Goal: Information Seeking & Learning: Check status

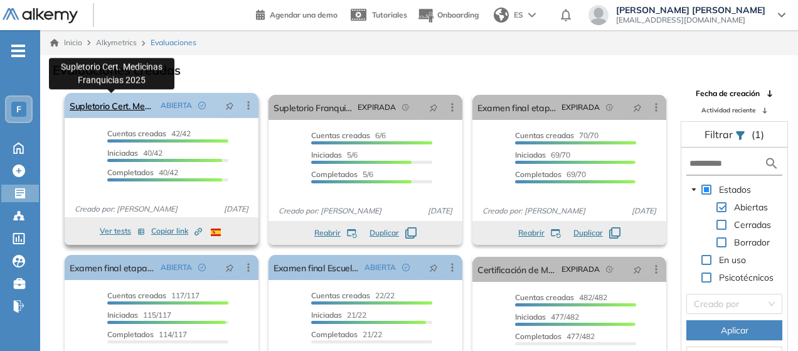
click at [123, 107] on link "Supletorio Cert. Medicinas Franquicias 2025" at bounding box center [113, 105] width 86 height 25
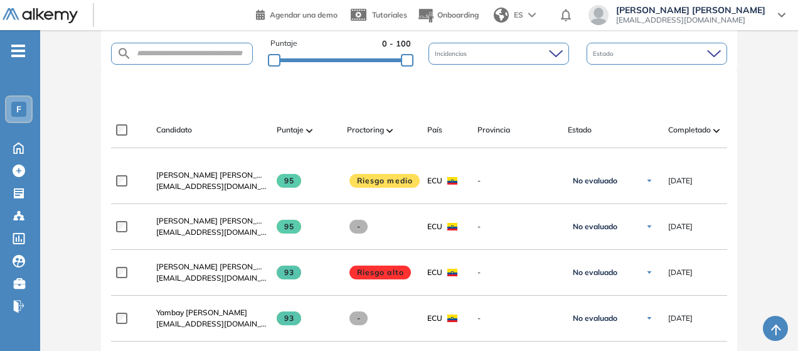
scroll to position [279, 0]
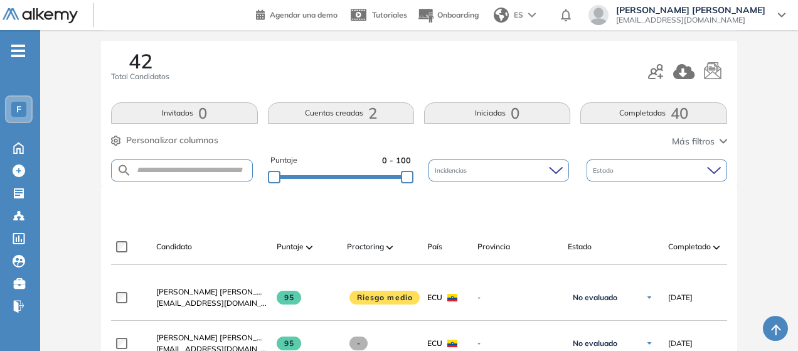
scroll to position [160, 0]
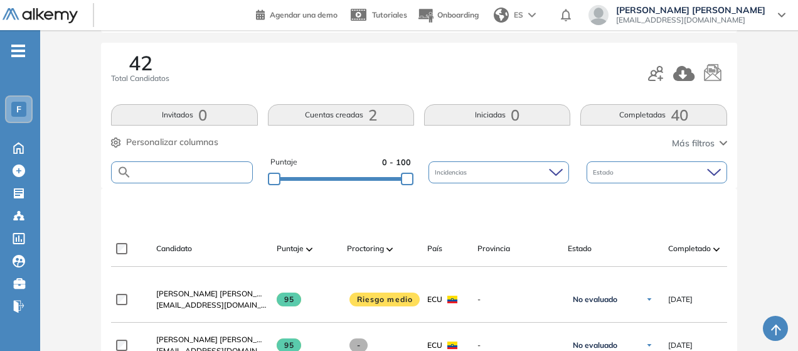
click at [204, 174] on input "text" at bounding box center [192, 171] width 120 height 9
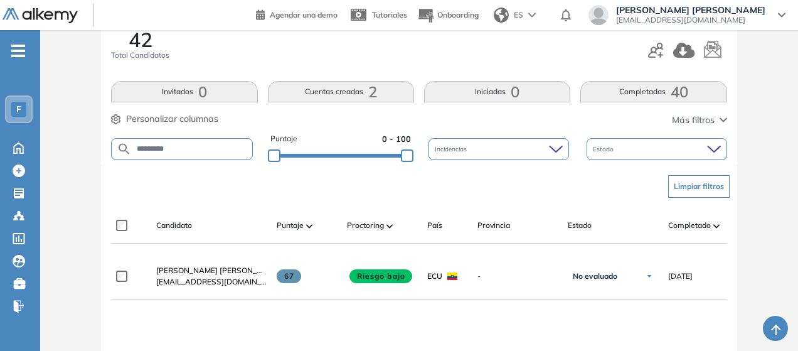
scroll to position [184, 0]
click at [203, 149] on input "*********" at bounding box center [192, 148] width 120 height 9
type input "*"
click at [225, 179] on div "Limpiar filtros" at bounding box center [421, 186] width 615 height 38
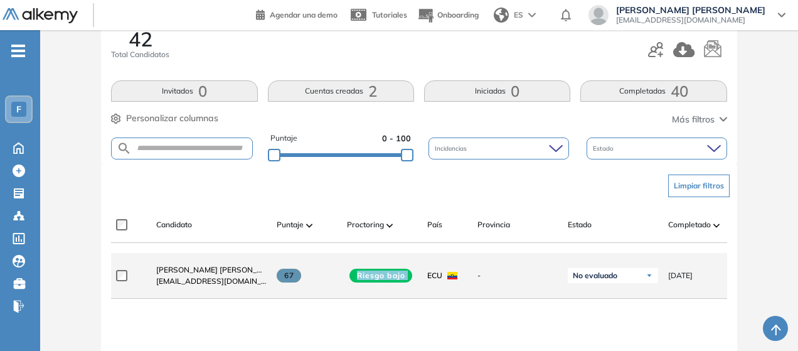
drag, startPoint x: 357, startPoint y: 277, endPoint x: 418, endPoint y: 278, distance: 60.8
click at [418, 278] on div "**********" at bounding box center [532, 276] width 843 height 46
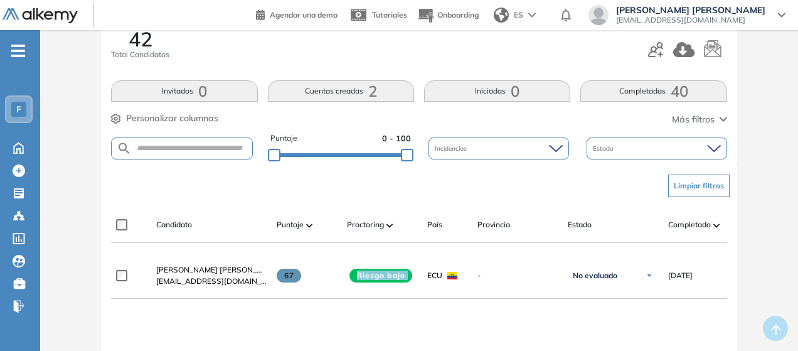
scroll to position [0, 0]
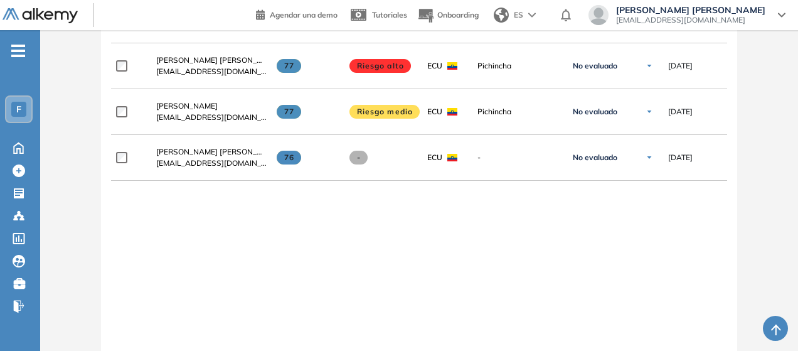
scroll to position [1631, 0]
